Goal: Use online tool/utility: Utilize a website feature to perform a specific function

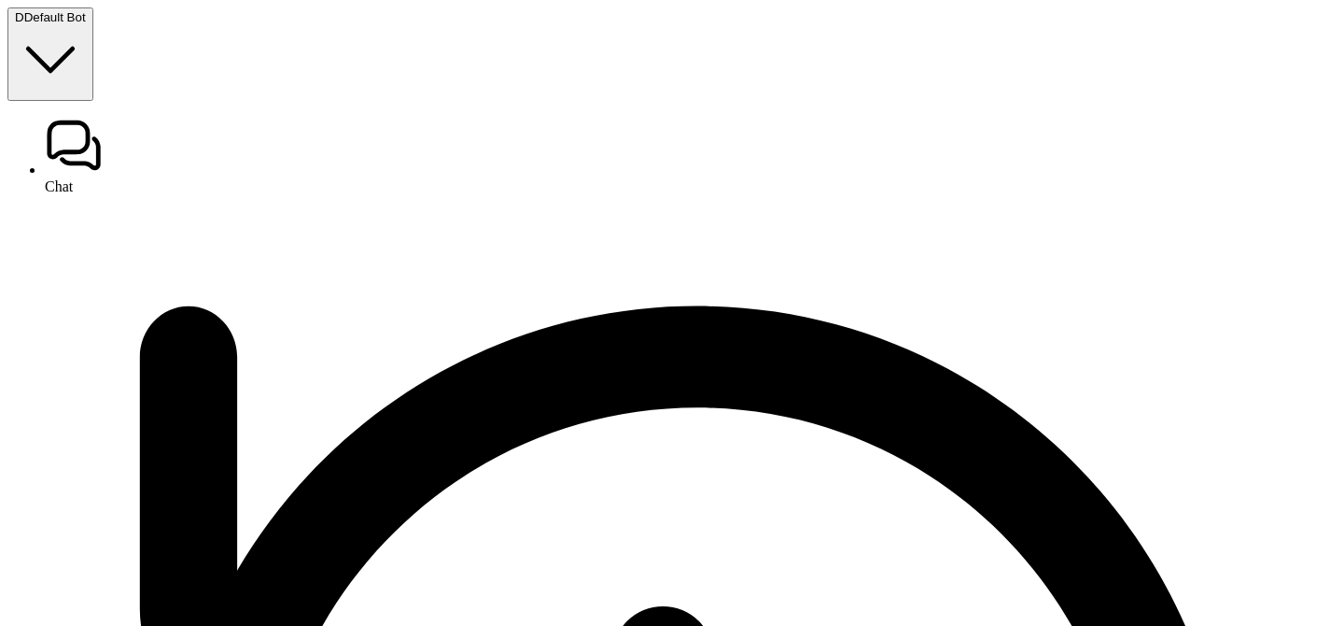
type textarea "**********"
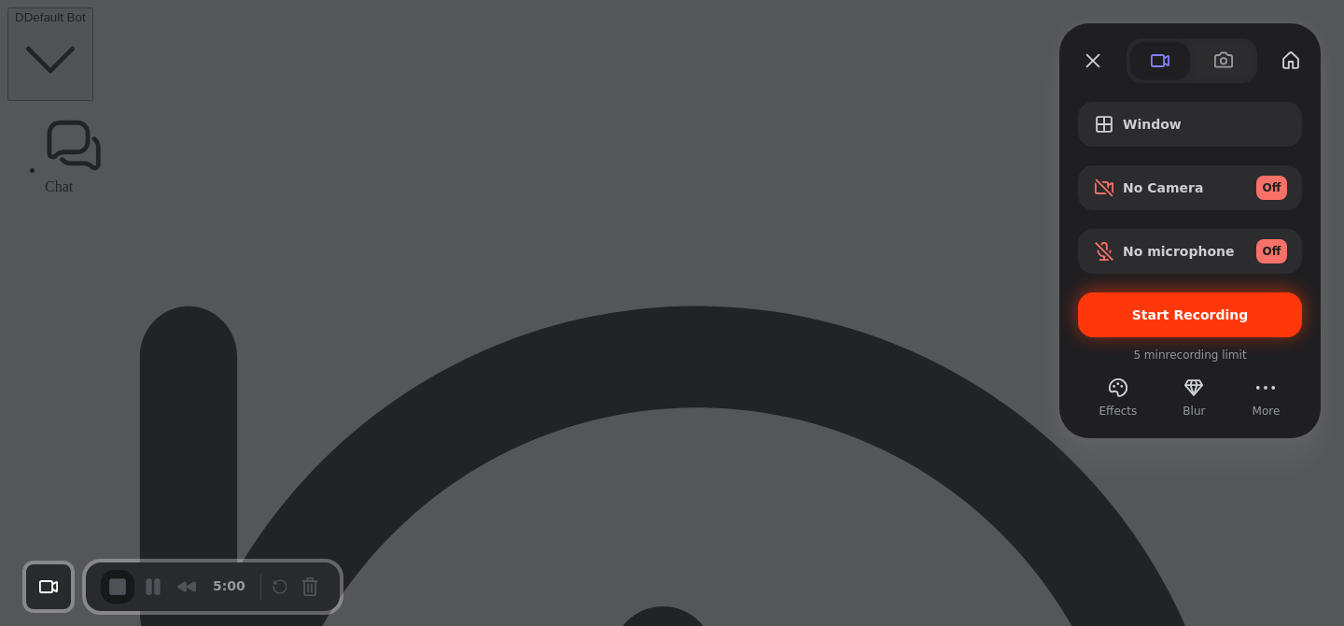
click at [1149, 304] on div "Start Recording" at bounding box center [1190, 314] width 224 height 45
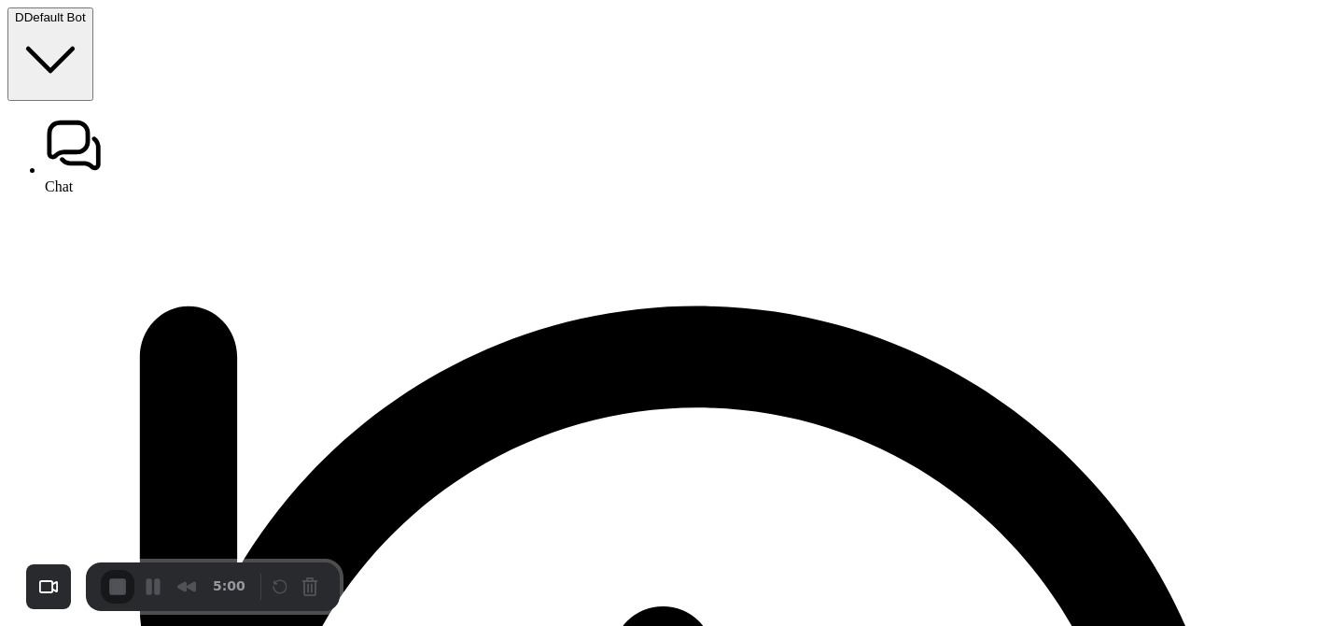
click at [662, 625] on div at bounding box center [672, 626] width 1344 height 0
drag, startPoint x: 13, startPoint y: 420, endPoint x: 229, endPoint y: 499, distance: 229.5
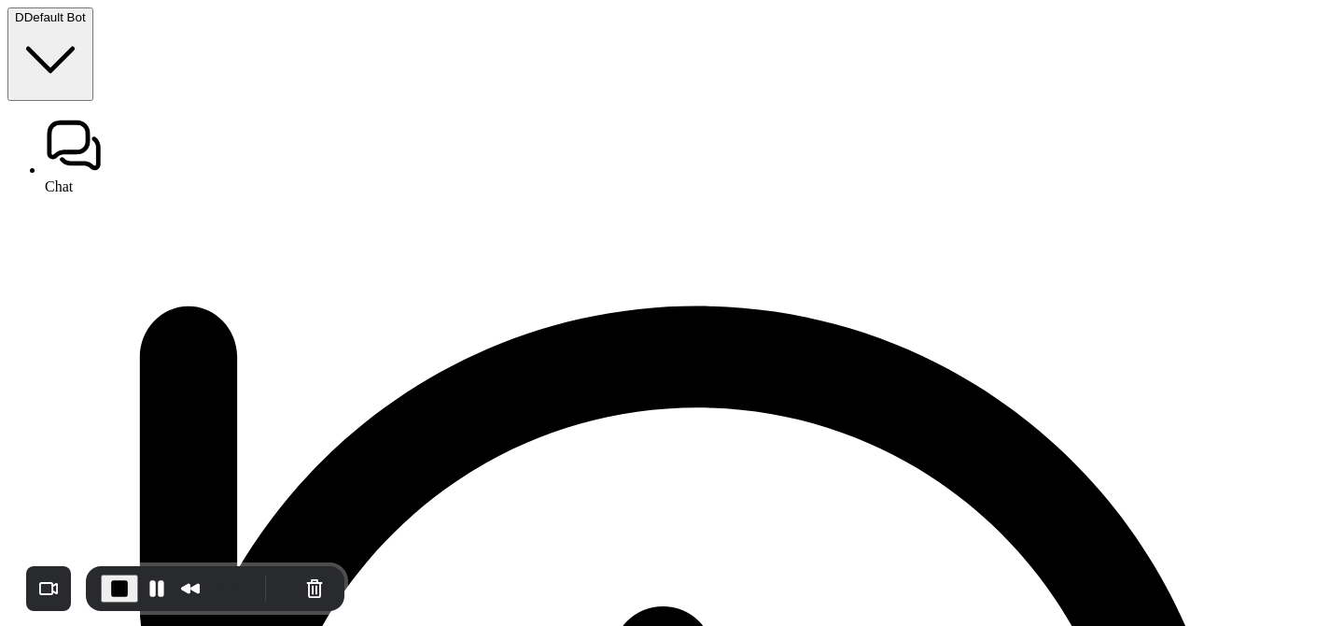
drag, startPoint x: 10, startPoint y: 417, endPoint x: 103, endPoint y: 487, distance: 116.0
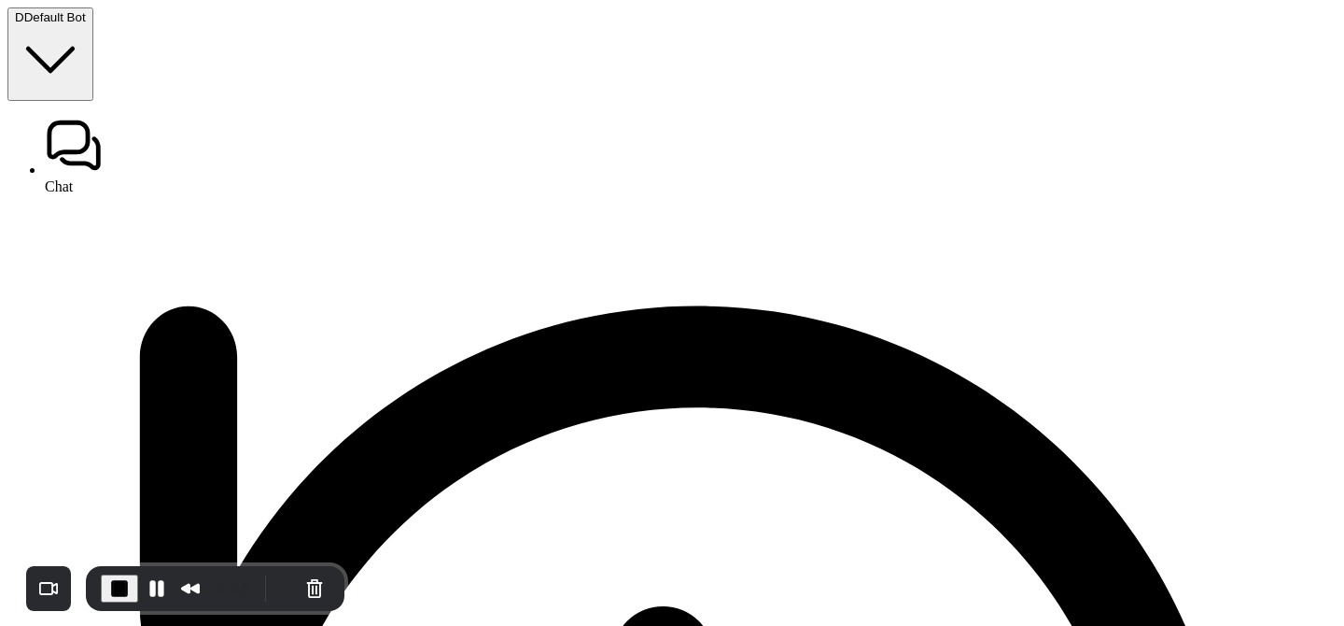
drag, startPoint x: 211, startPoint y: 491, endPoint x: 21, endPoint y: 433, distance: 198.2
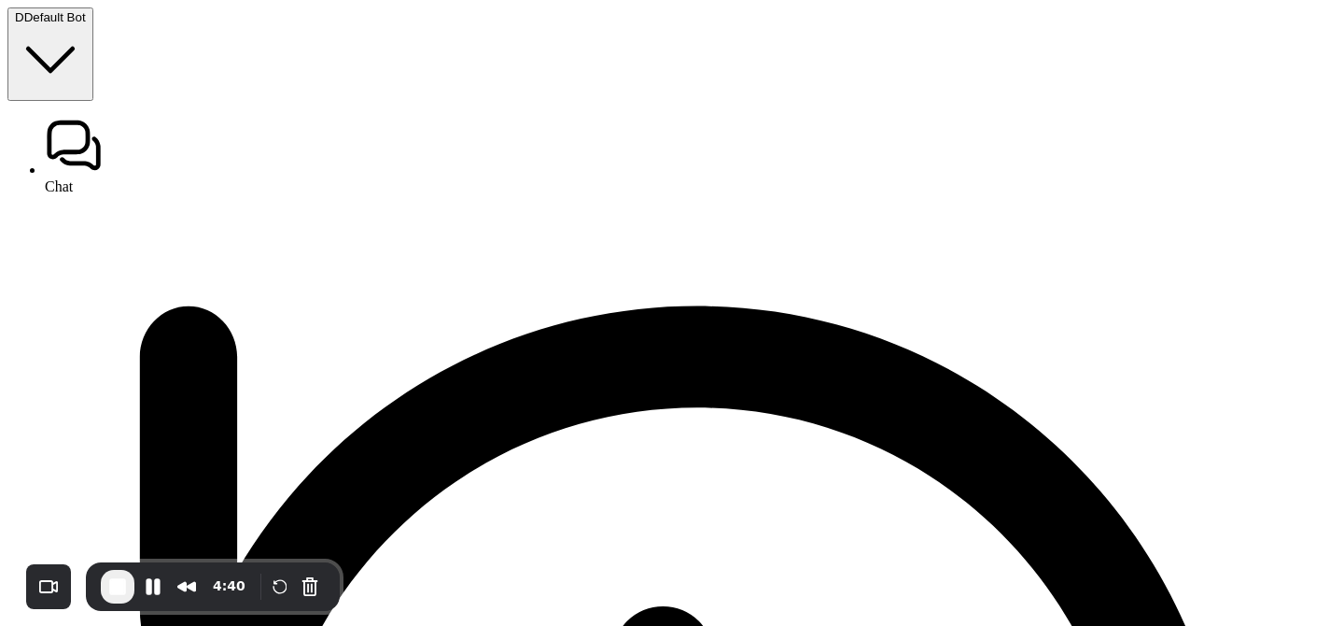
click at [116, 585] on span "End Recording" at bounding box center [117, 586] width 22 height 22
